Goal: Task Accomplishment & Management: Use online tool/utility

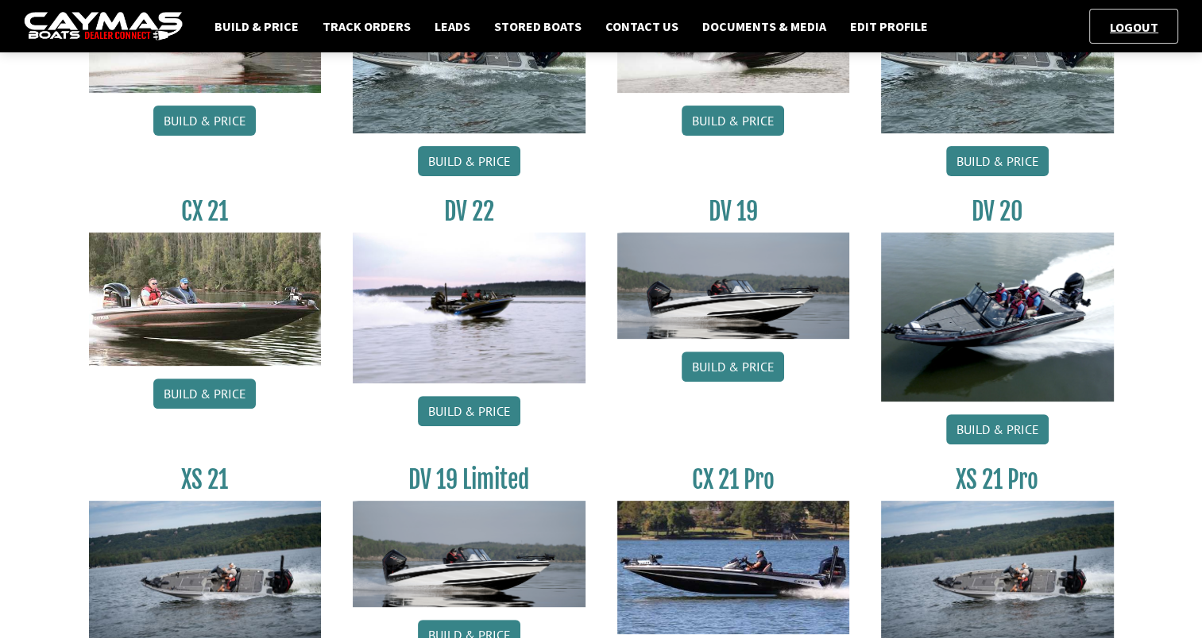
scroll to position [486, 0]
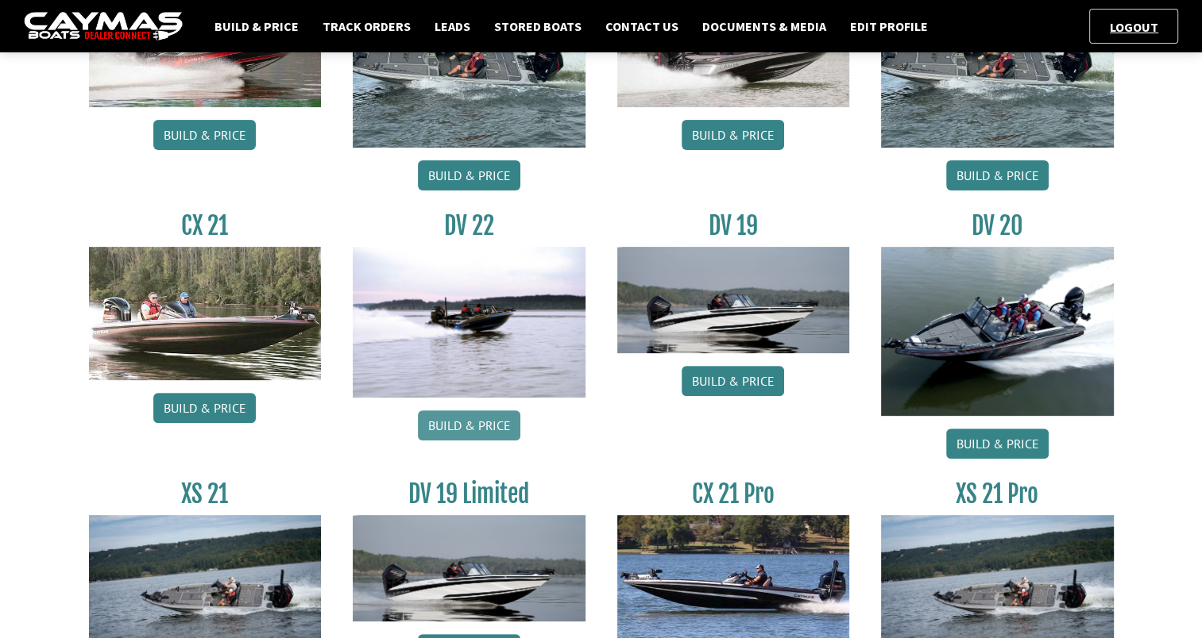
click at [470, 419] on link "Build & Price" at bounding box center [469, 426] width 102 height 30
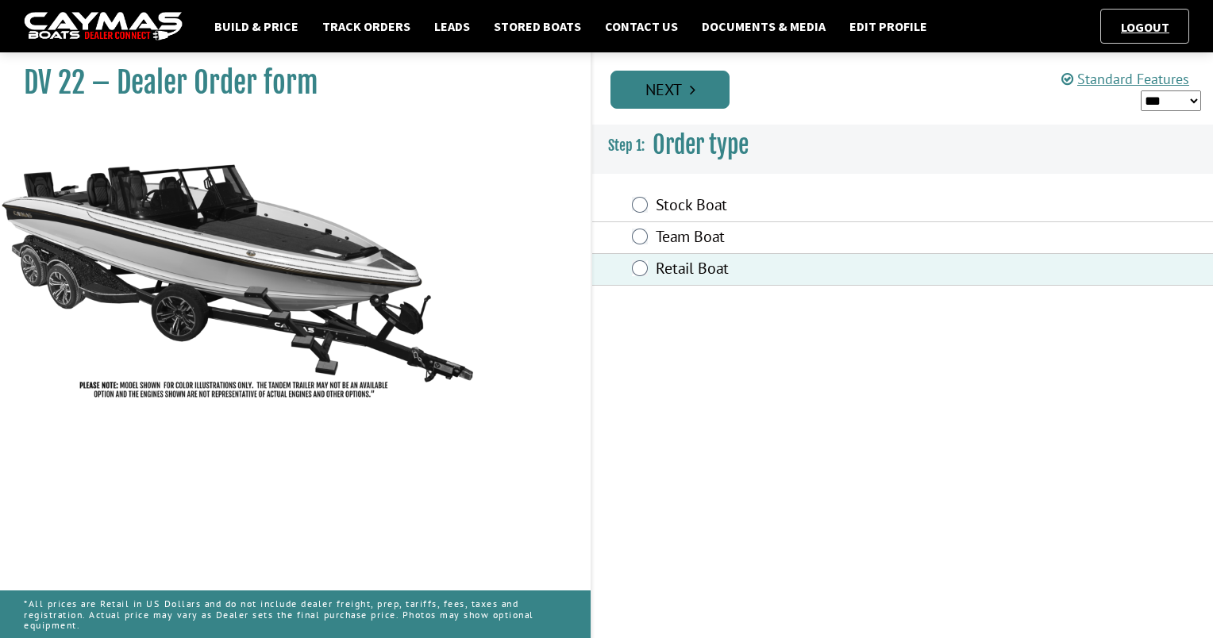
click at [689, 95] on link "Next" at bounding box center [670, 90] width 119 height 38
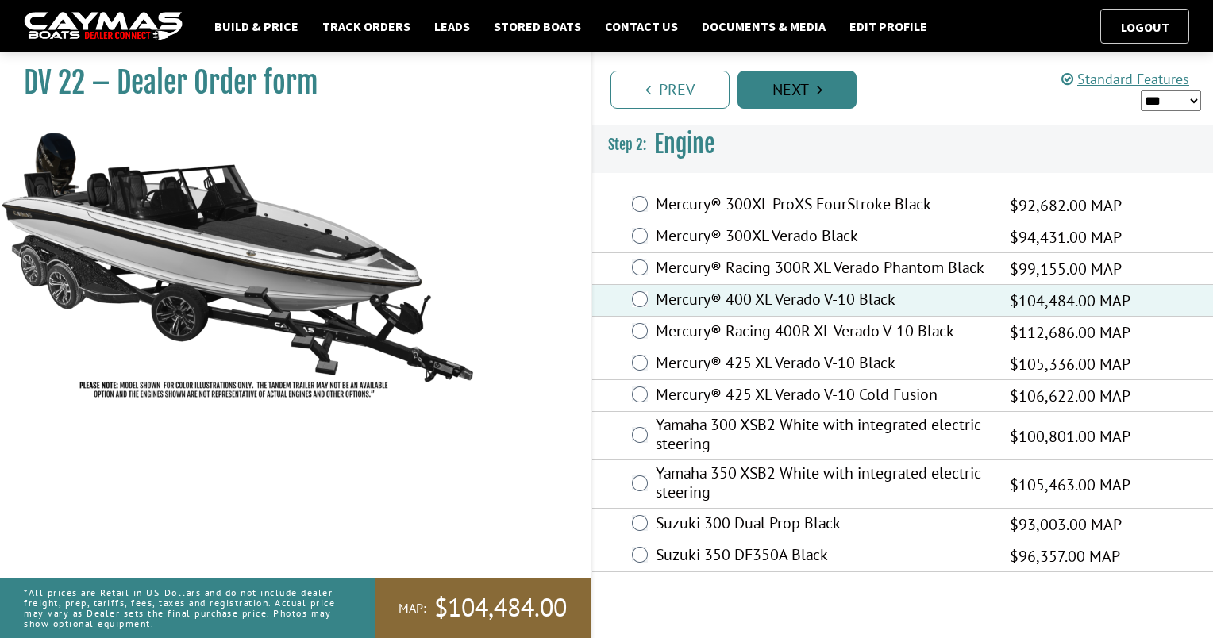
click at [809, 94] on link "Next" at bounding box center [797, 90] width 119 height 38
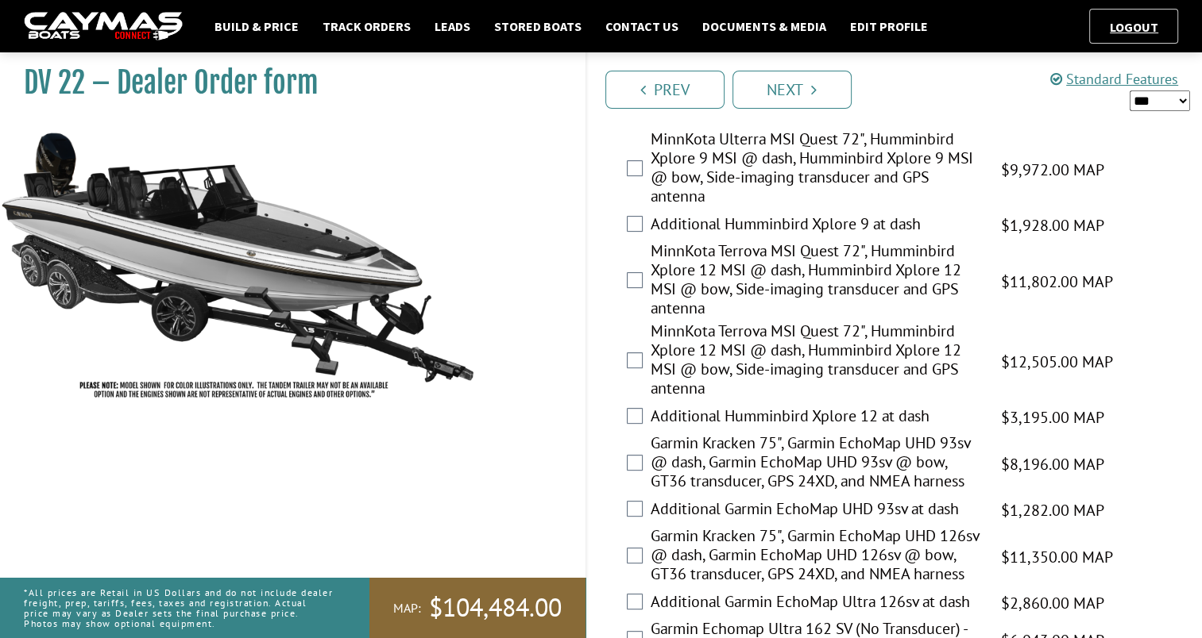
scroll to position [454, 0]
